Goal: Book appointment/travel/reservation

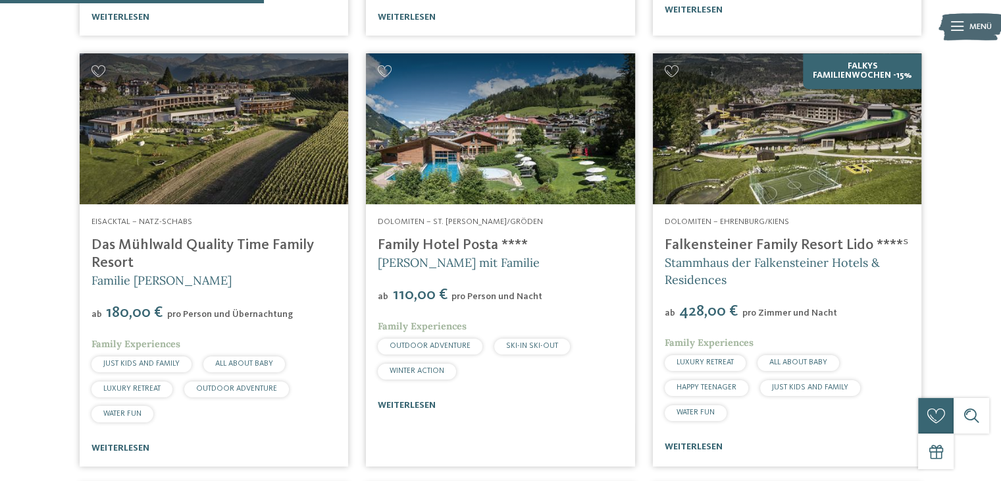
scroll to position [1119, 0]
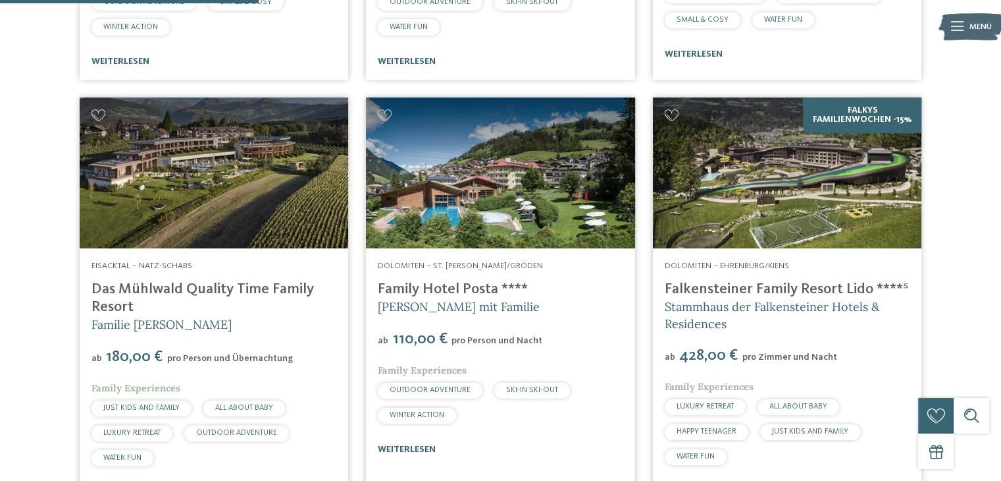
click at [165, 407] on span "JUST KIDS AND FAMILY" at bounding box center [141, 408] width 76 height 8
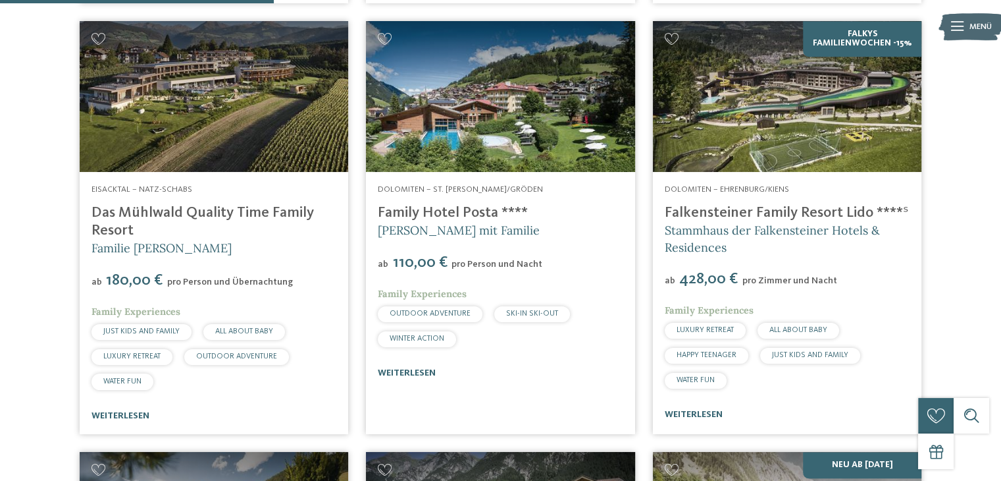
scroll to position [1184, 0]
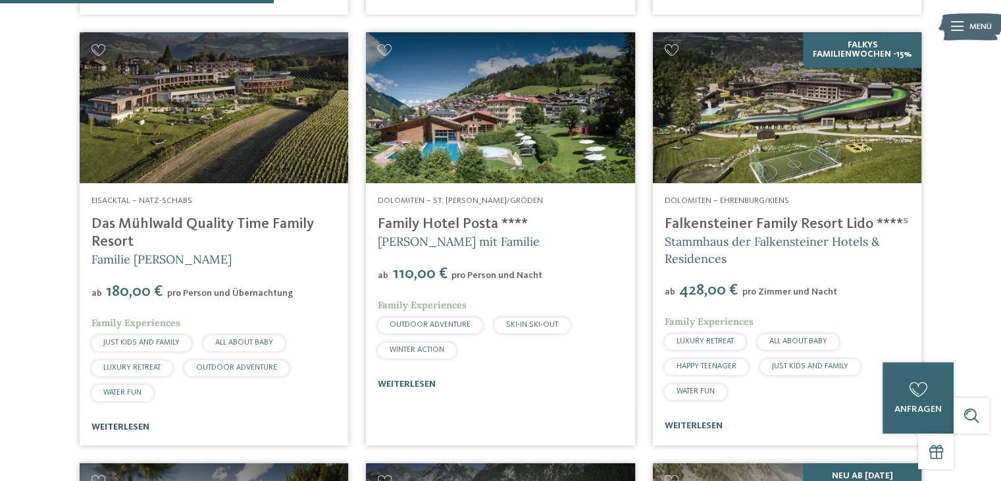
click at [124, 423] on link "weiterlesen" at bounding box center [121, 426] width 58 height 9
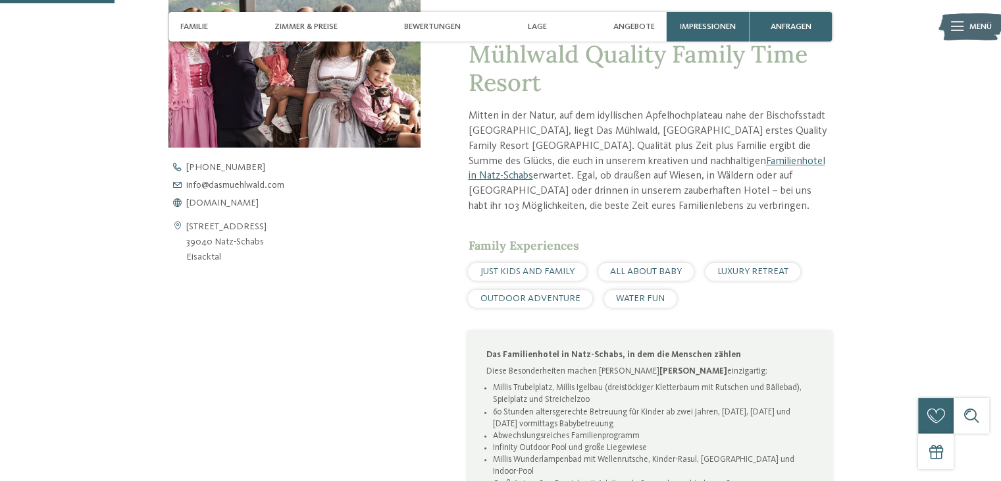
scroll to position [457, 0]
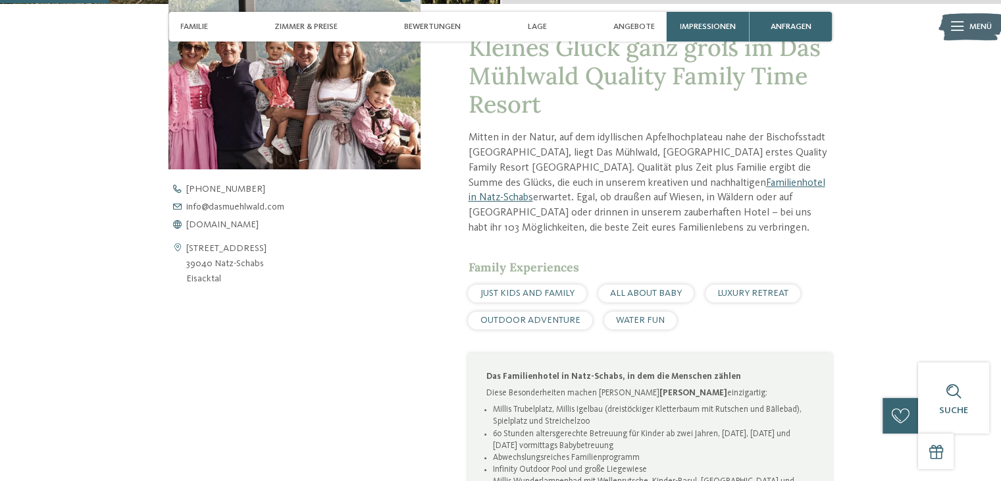
click at [524, 293] on span "JUST KIDS AND FAMILY" at bounding box center [528, 292] width 94 height 9
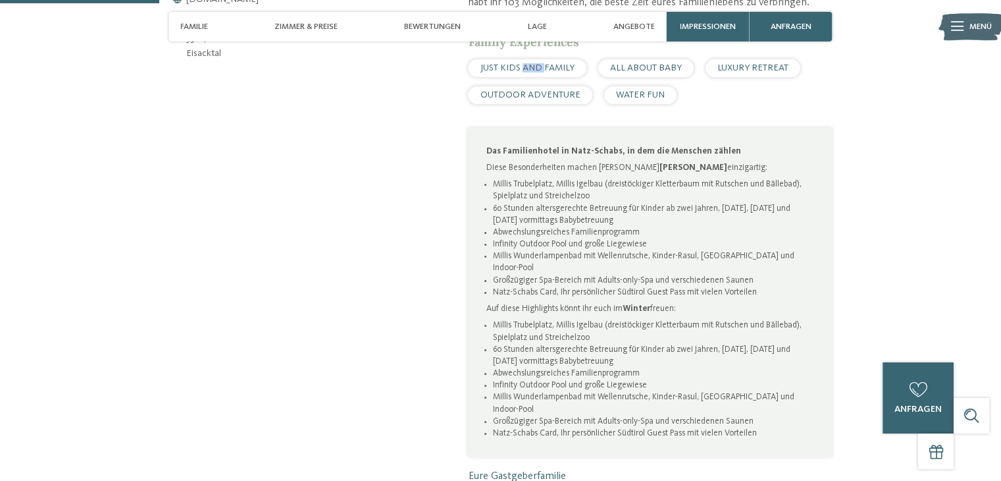
scroll to position [666, 0]
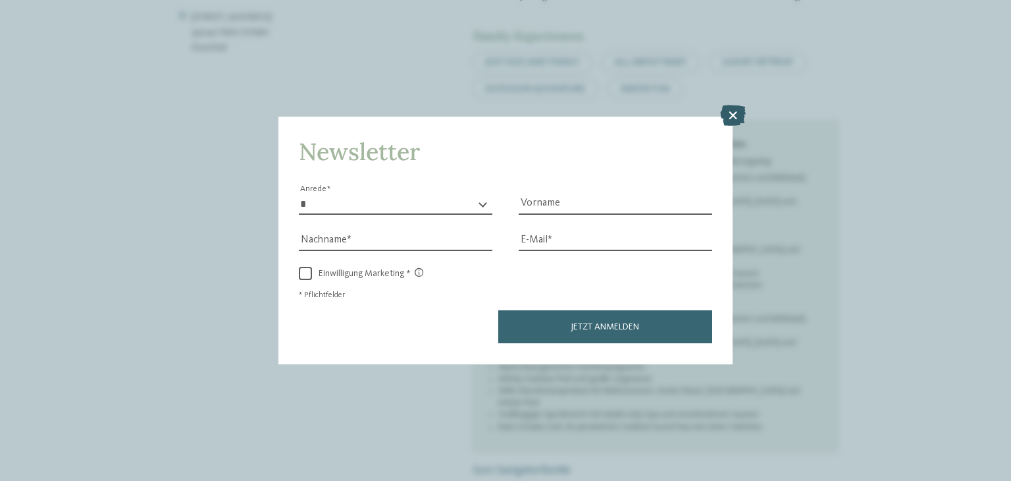
click at [737, 122] on icon at bounding box center [733, 115] width 26 height 21
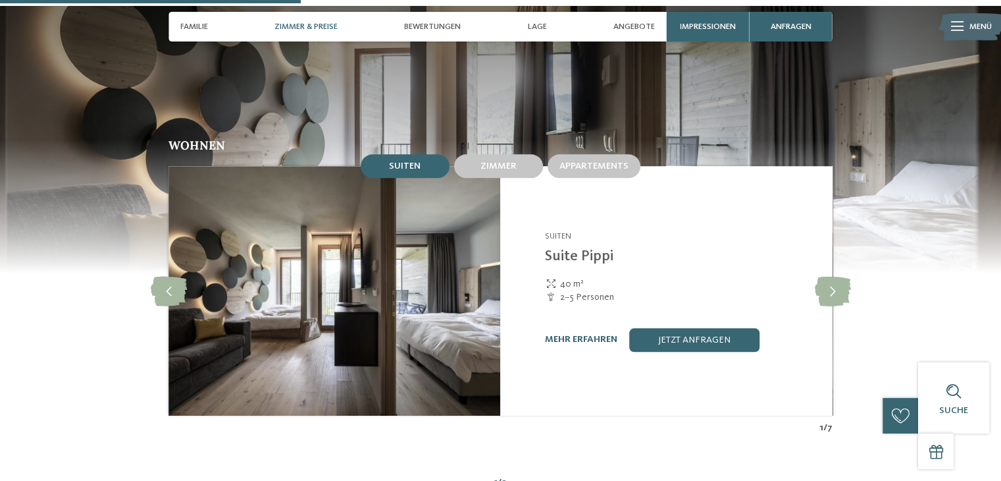
scroll to position [1257, 0]
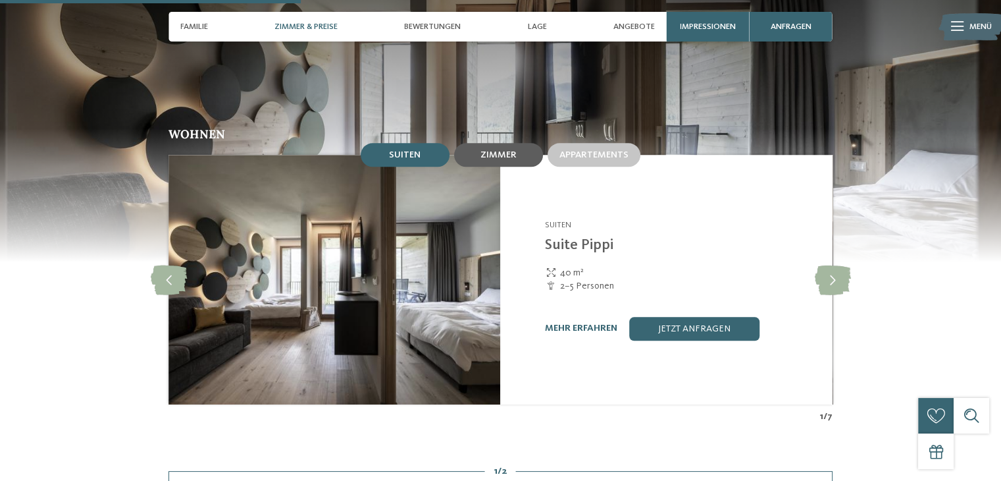
click at [516, 150] on span "Zimmer" at bounding box center [499, 154] width 36 height 9
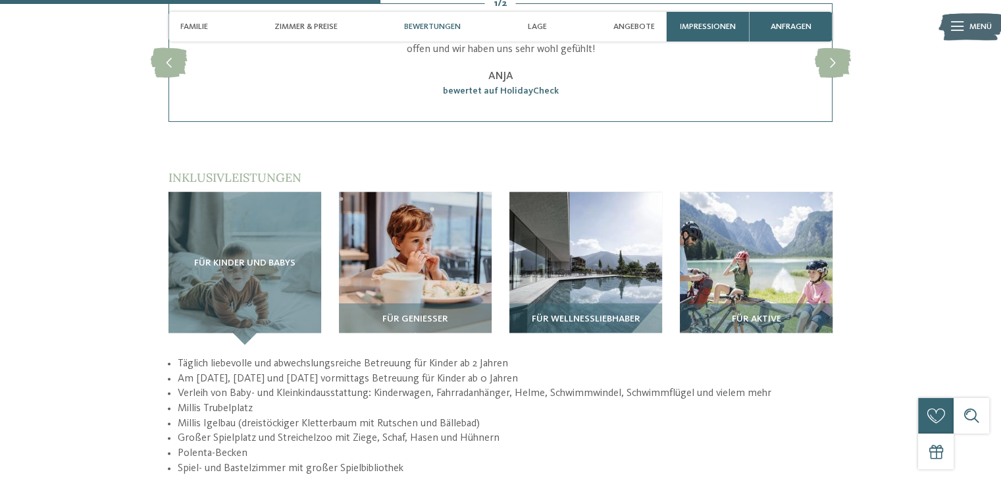
scroll to position [1784, 0]
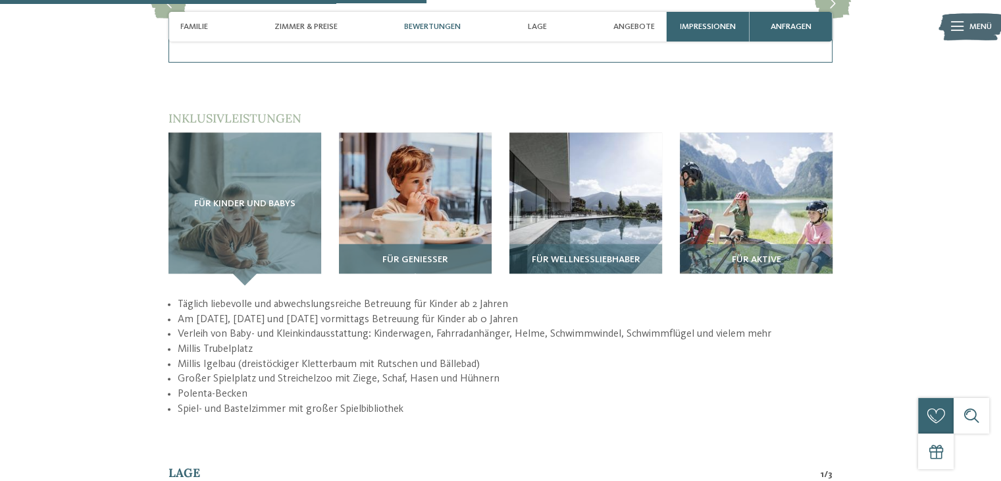
click at [445, 255] on span "Für Genießer" at bounding box center [416, 260] width 66 height 11
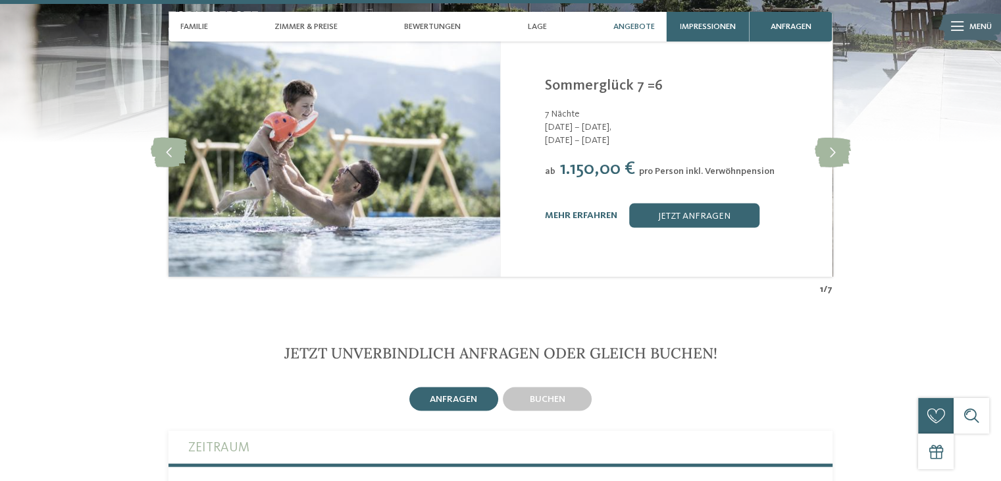
scroll to position [2680, 0]
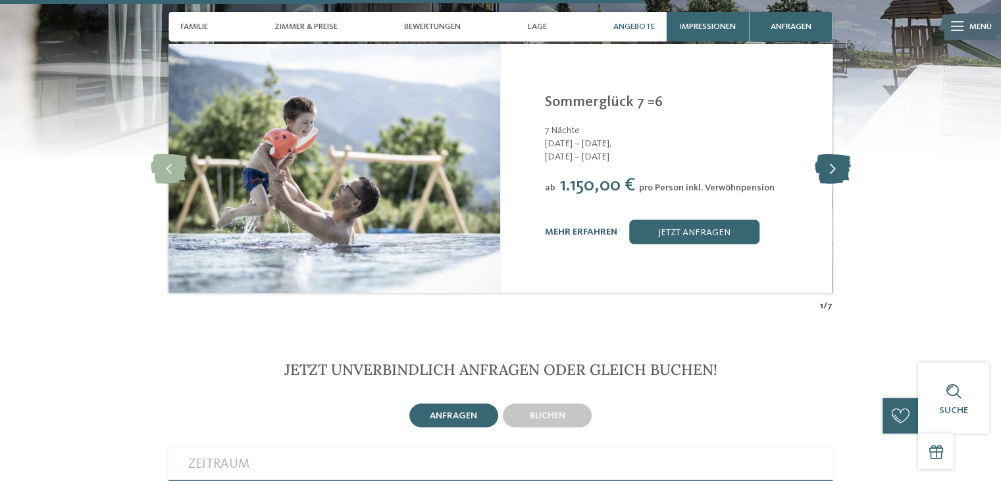
click at [839, 154] on icon at bounding box center [832, 169] width 36 height 30
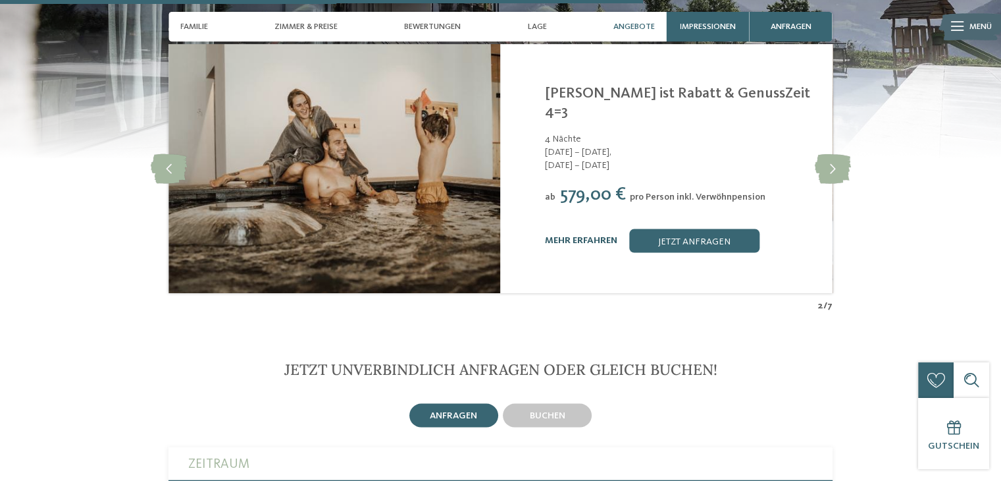
click at [569, 236] on link "mehr erfahren" at bounding box center [581, 240] width 72 height 9
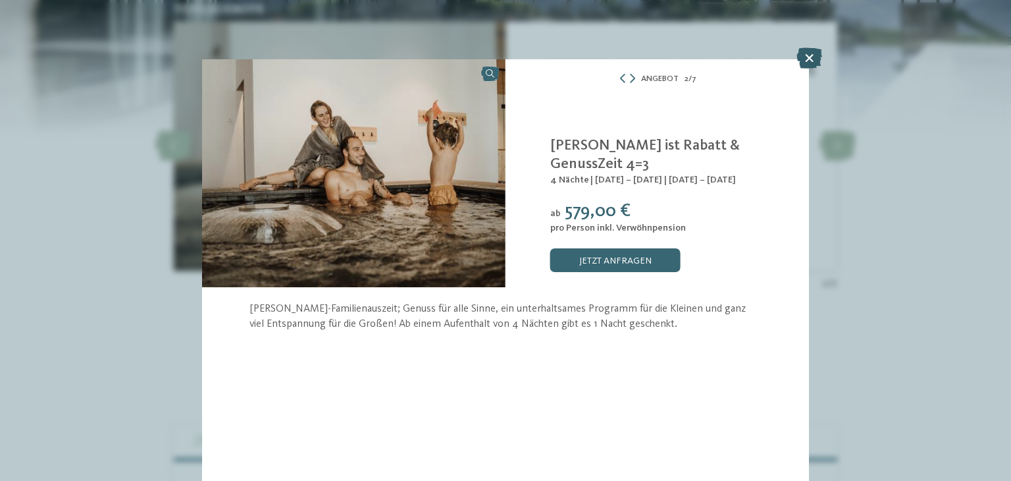
click at [816, 53] on icon at bounding box center [810, 57] width 26 height 21
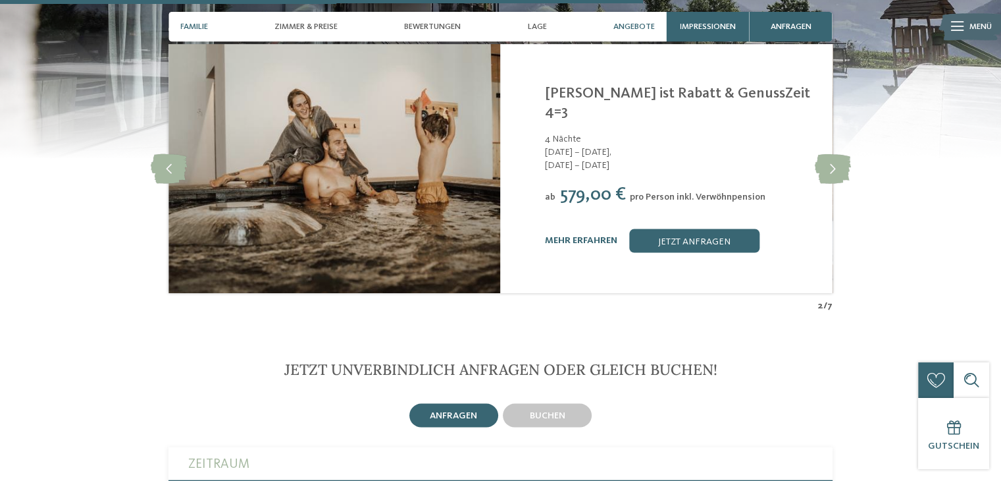
click at [186, 24] on span "Familie" at bounding box center [194, 27] width 28 height 10
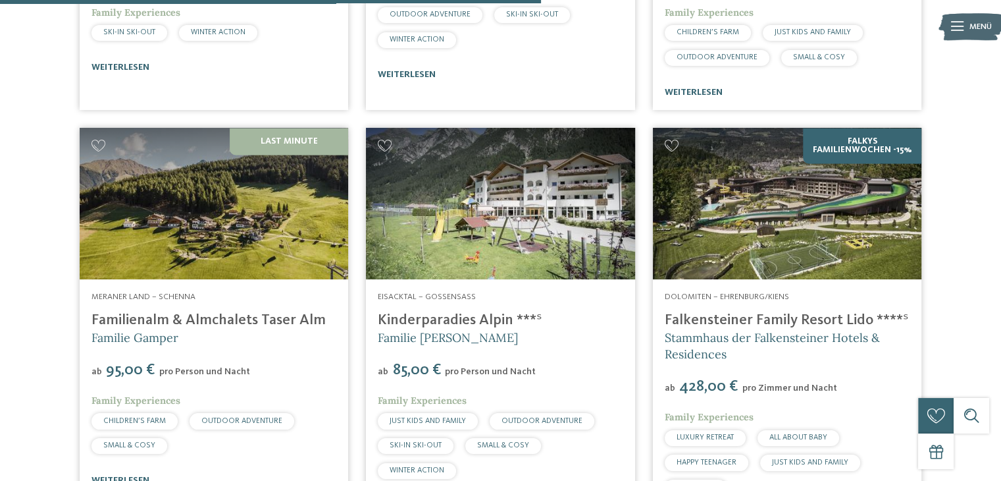
scroll to position [2346, 0]
